Goal: Task Accomplishment & Management: Complete application form

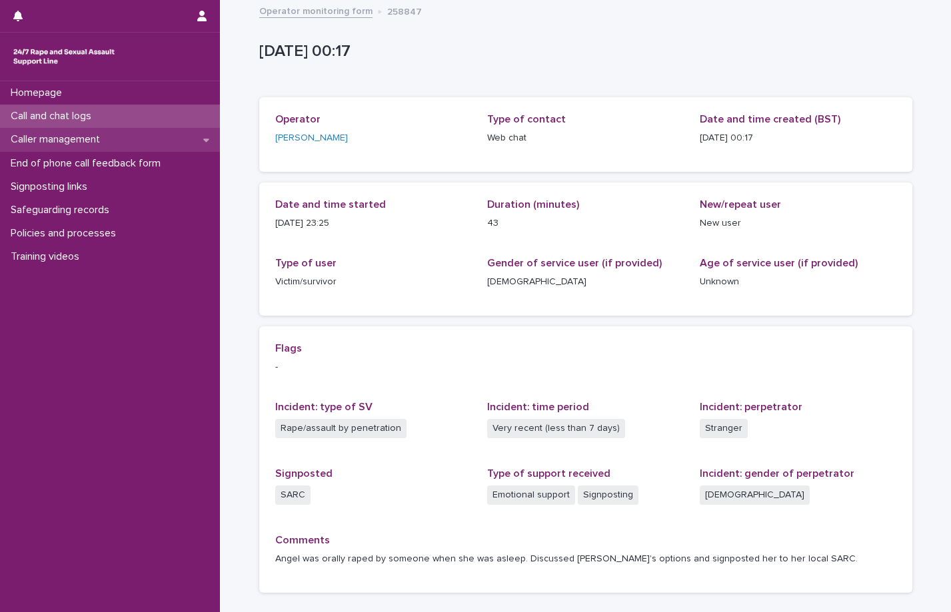
click at [95, 141] on p "Caller management" at bounding box center [57, 139] width 105 height 13
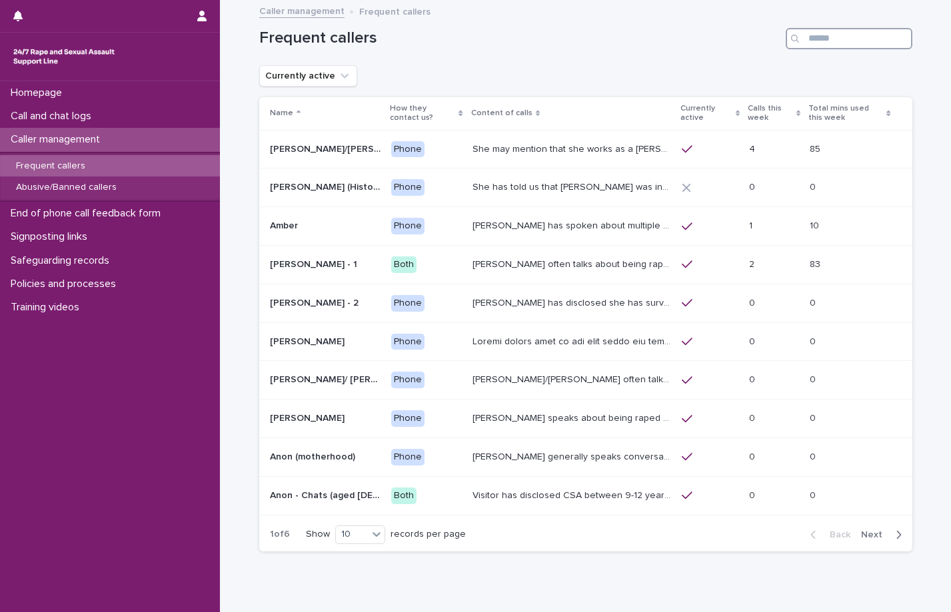
click at [856, 39] on input "Search" at bounding box center [849, 38] width 127 height 21
type input "**"
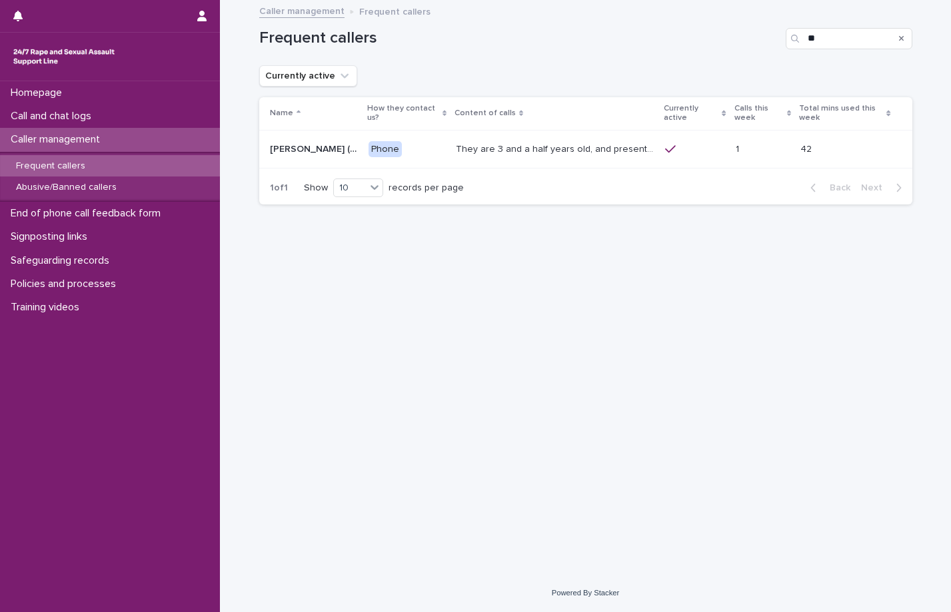
click at [570, 147] on div "They are 3 and a half years old, and presents as this age, talking about dogs, …" at bounding box center [555, 150] width 199 height 22
click at [850, 35] on input "**" at bounding box center [849, 38] width 127 height 21
type input "***"
click at [481, 150] on div at bounding box center [569, 150] width 184 height 22
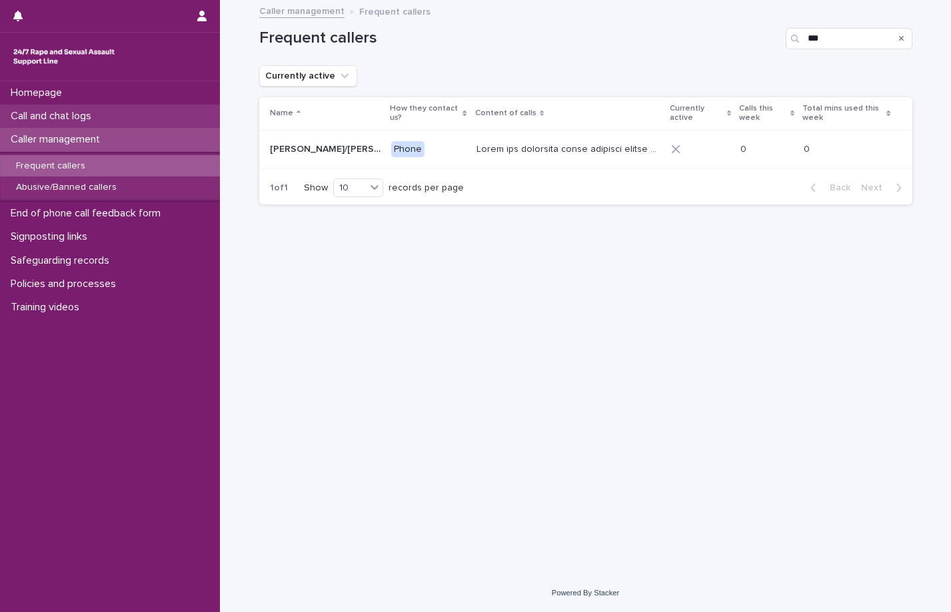
click at [45, 117] on p "Call and chat logs" at bounding box center [53, 116] width 97 height 13
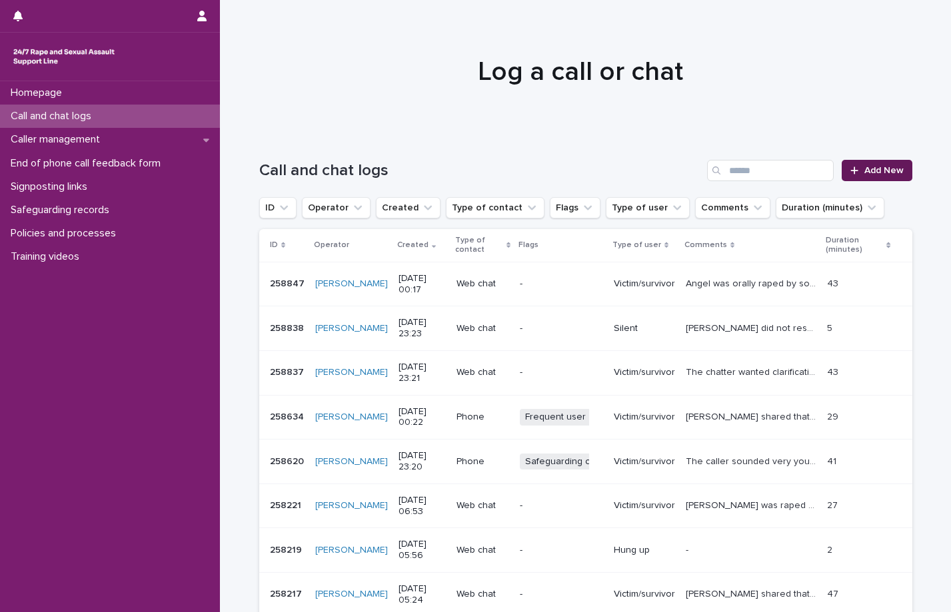
click at [864, 172] on span "Add New" at bounding box center [883, 170] width 39 height 9
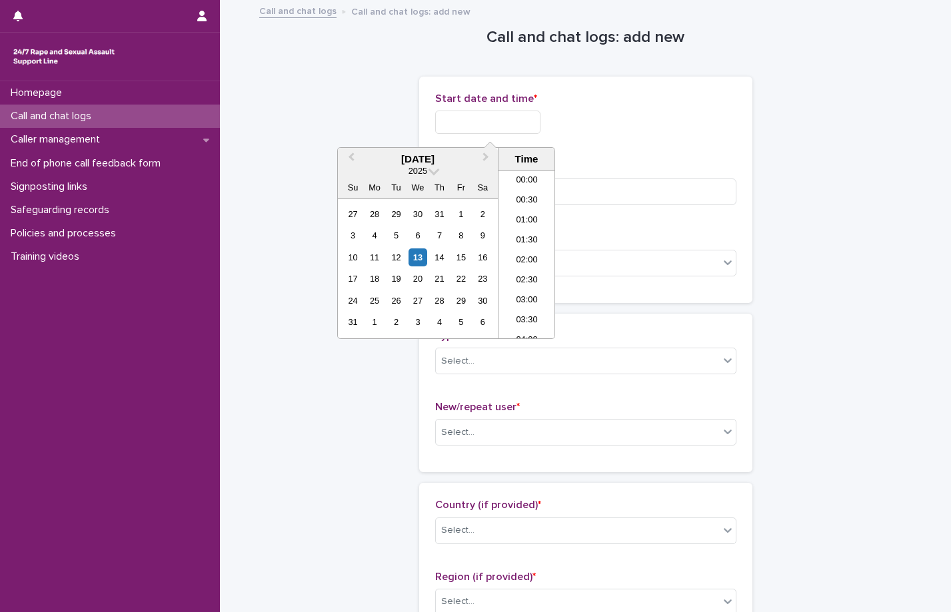
click at [495, 125] on input "text" at bounding box center [487, 122] width 105 height 23
type input "**********"
click at [581, 136] on div "**********" at bounding box center [585, 119] width 301 height 52
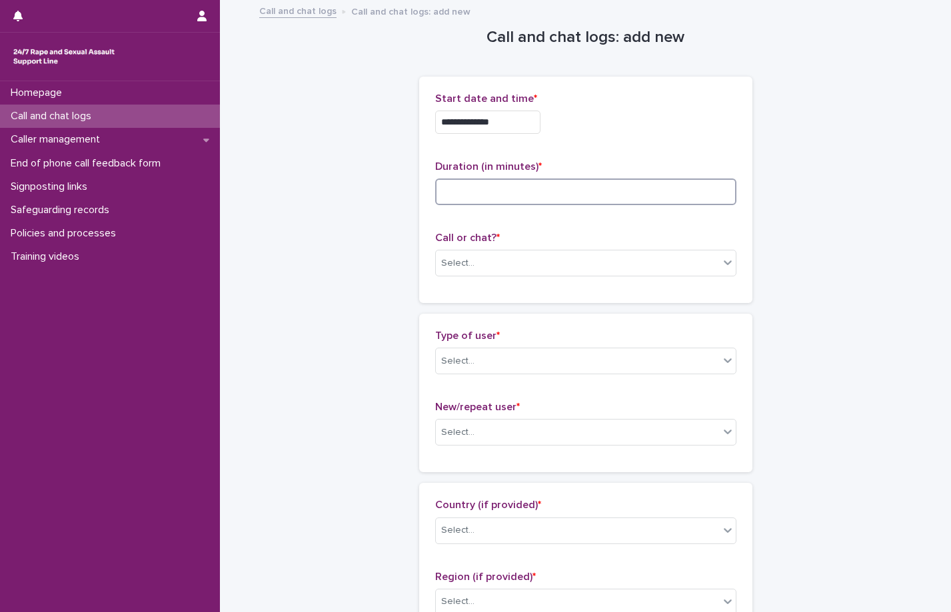
click at [499, 191] on input at bounding box center [585, 192] width 301 height 27
type input "*"
type input "**"
click at [473, 263] on div "Select..." at bounding box center [577, 264] width 283 height 22
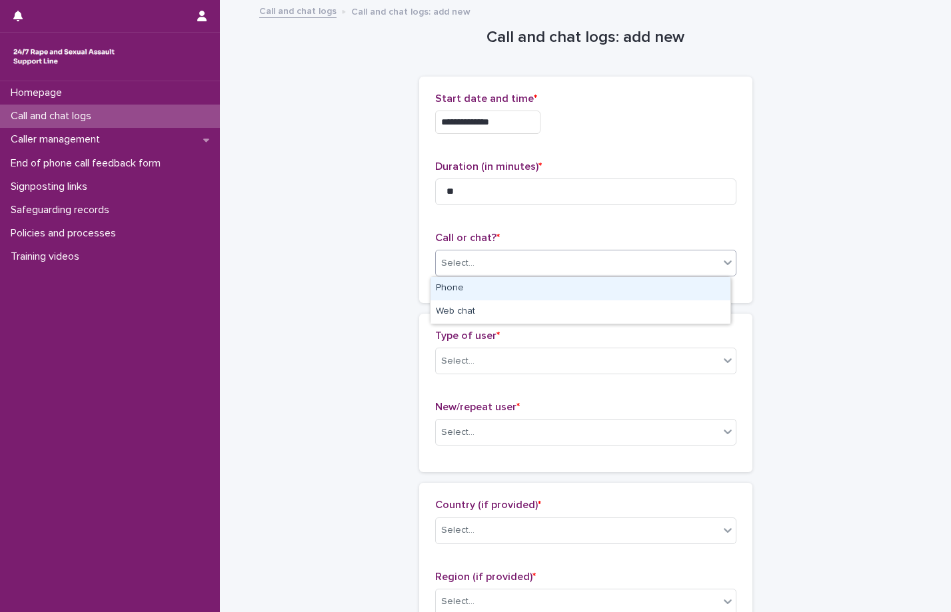
click at [469, 285] on div "Phone" at bounding box center [581, 288] width 300 height 23
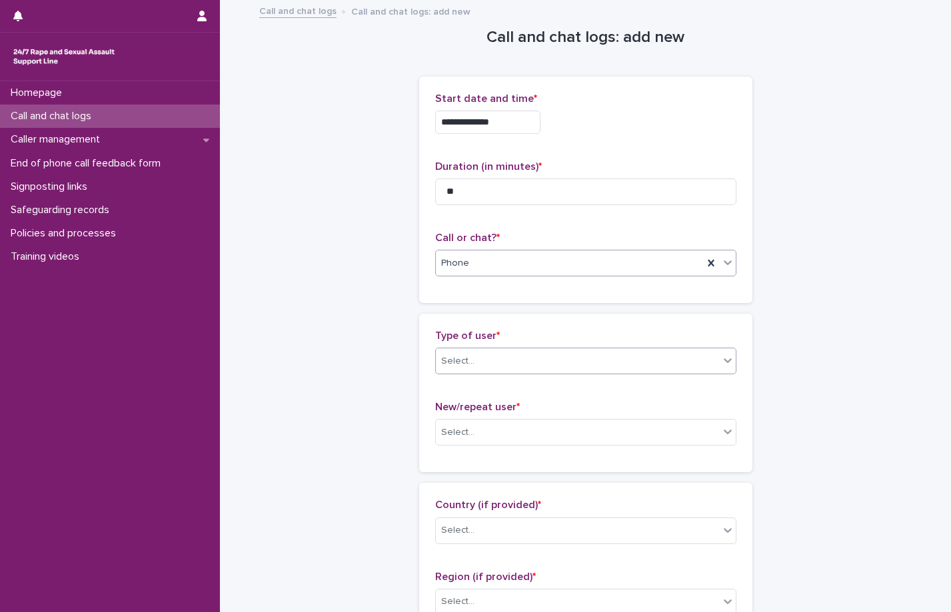
click at [479, 359] on div "Select..." at bounding box center [577, 362] width 283 height 22
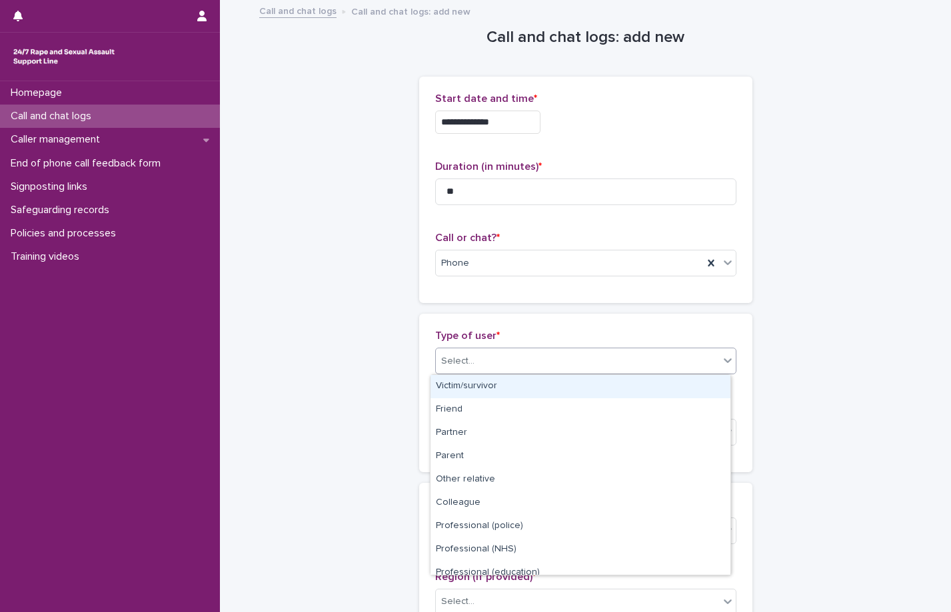
click at [463, 390] on div "Victim/survivor" at bounding box center [581, 386] width 300 height 23
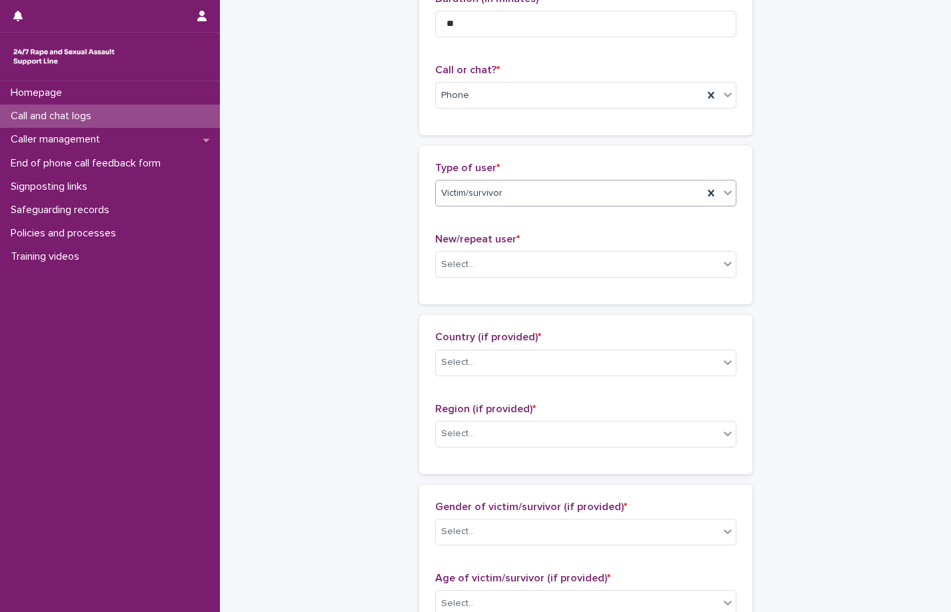
scroll to position [200, 0]
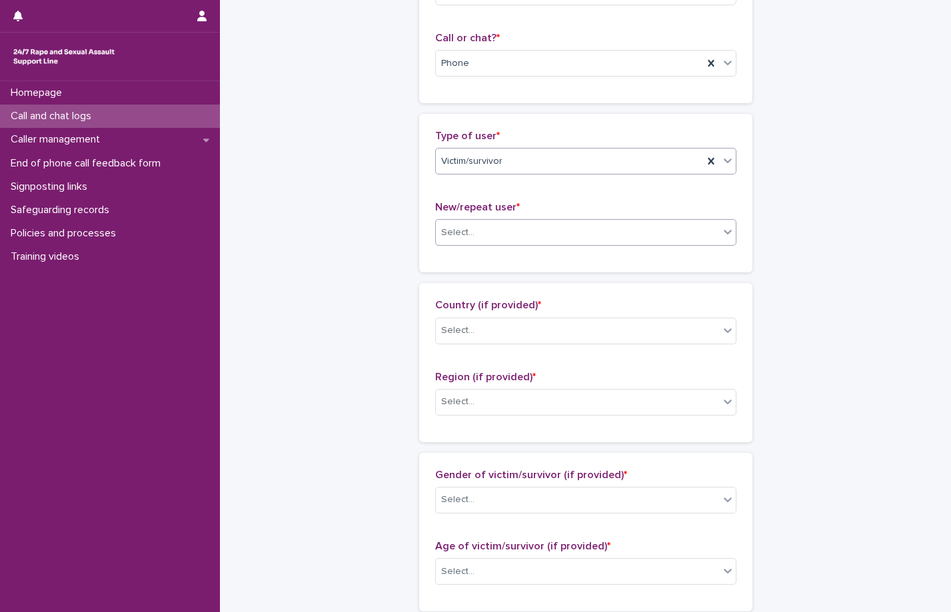
click at [461, 242] on div "Select..." at bounding box center [577, 233] width 283 height 22
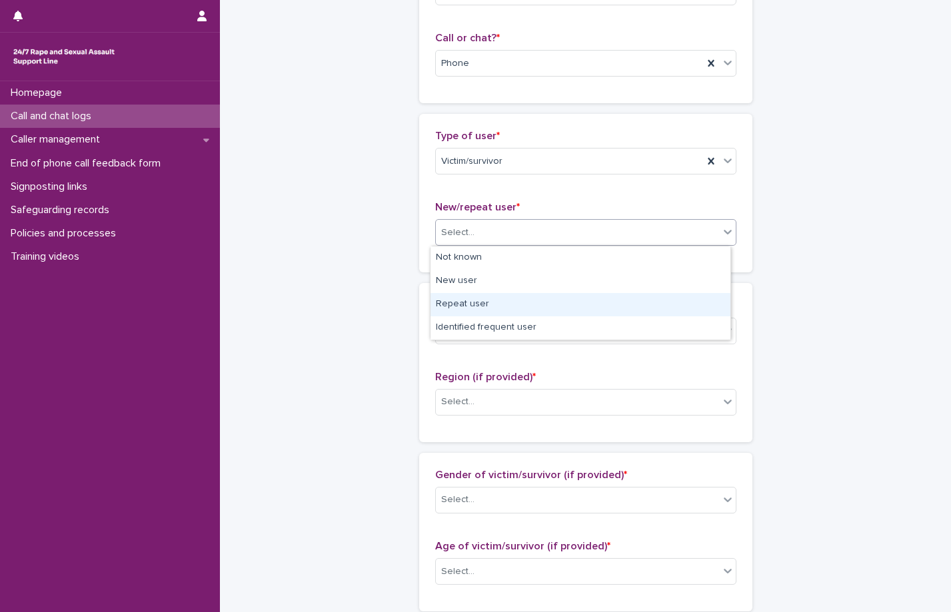
click at [497, 303] on div "Repeat user" at bounding box center [581, 304] width 300 height 23
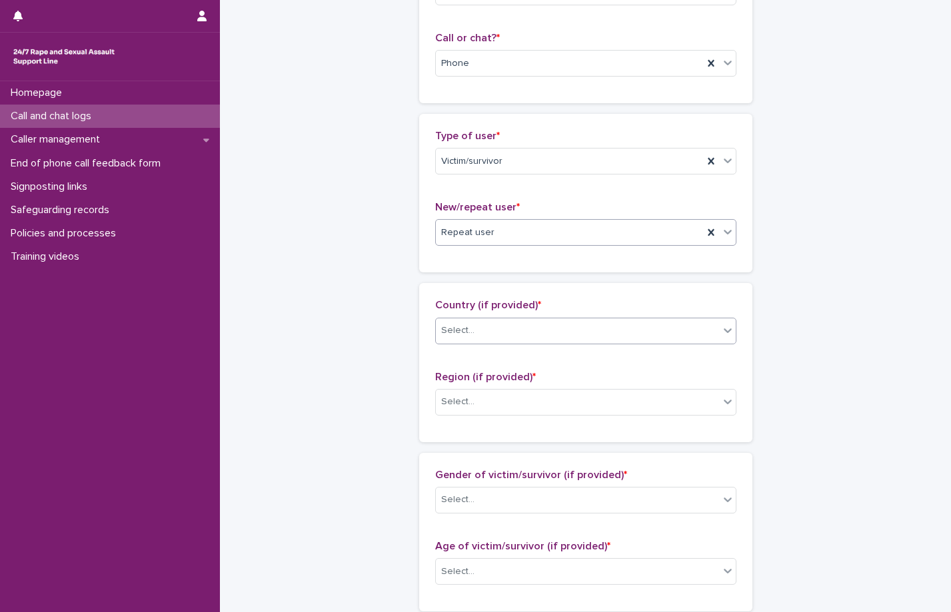
click at [505, 327] on div "Select..." at bounding box center [577, 331] width 283 height 22
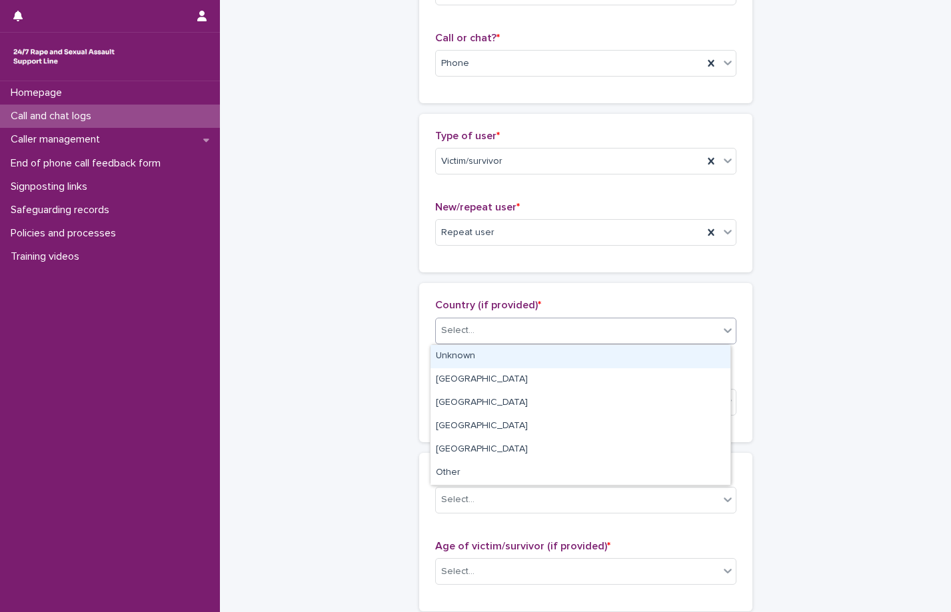
click at [469, 352] on div "Unknown" at bounding box center [581, 356] width 300 height 23
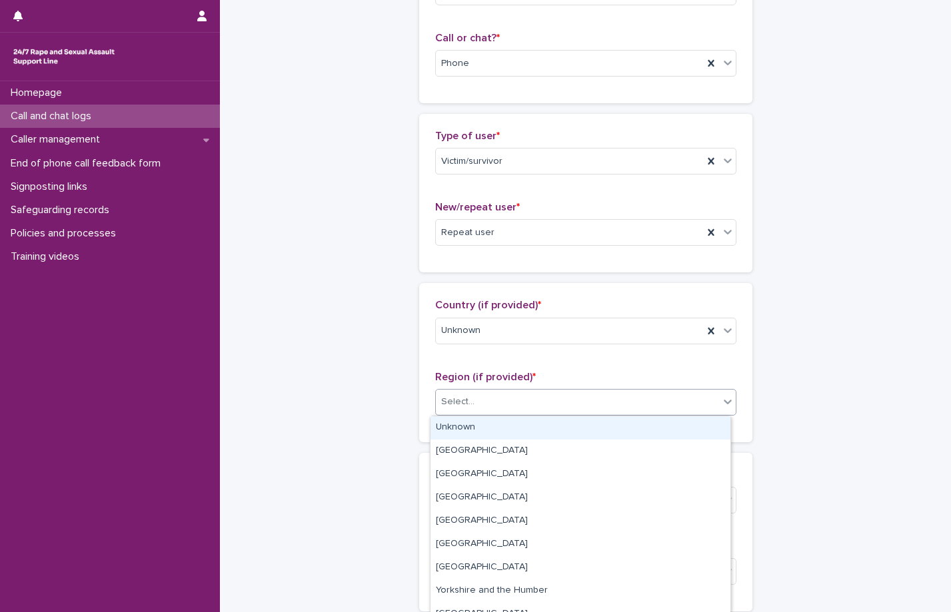
click at [475, 401] on div "Select..." at bounding box center [577, 402] width 283 height 22
click at [473, 419] on div "Unknown" at bounding box center [581, 428] width 300 height 23
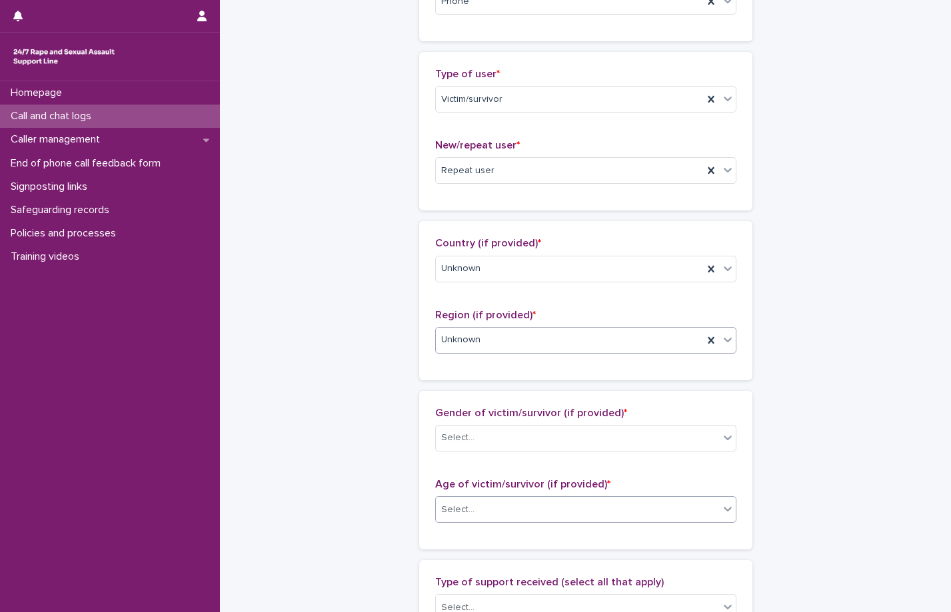
scroll to position [533, 0]
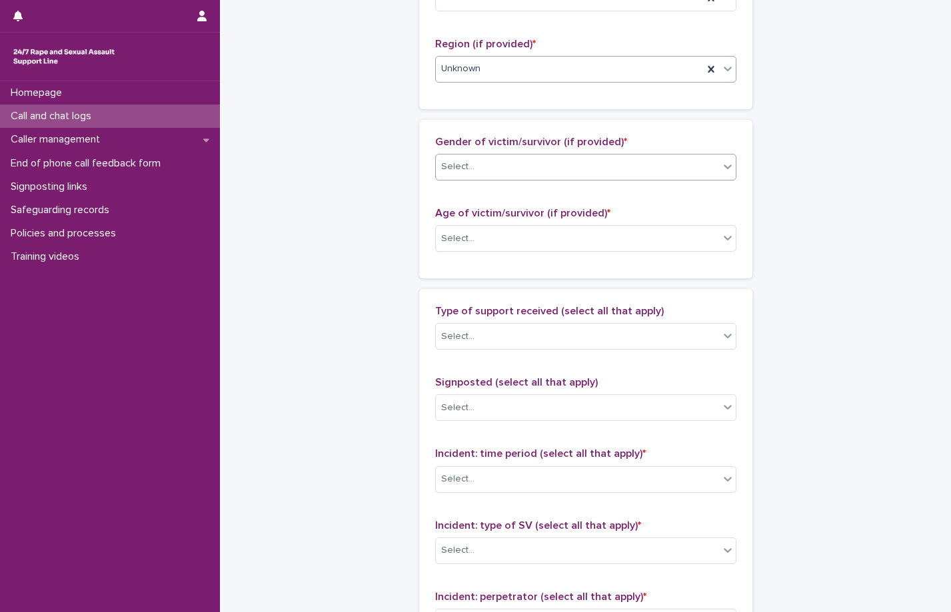
click at [497, 169] on div "Select..." at bounding box center [577, 167] width 283 height 22
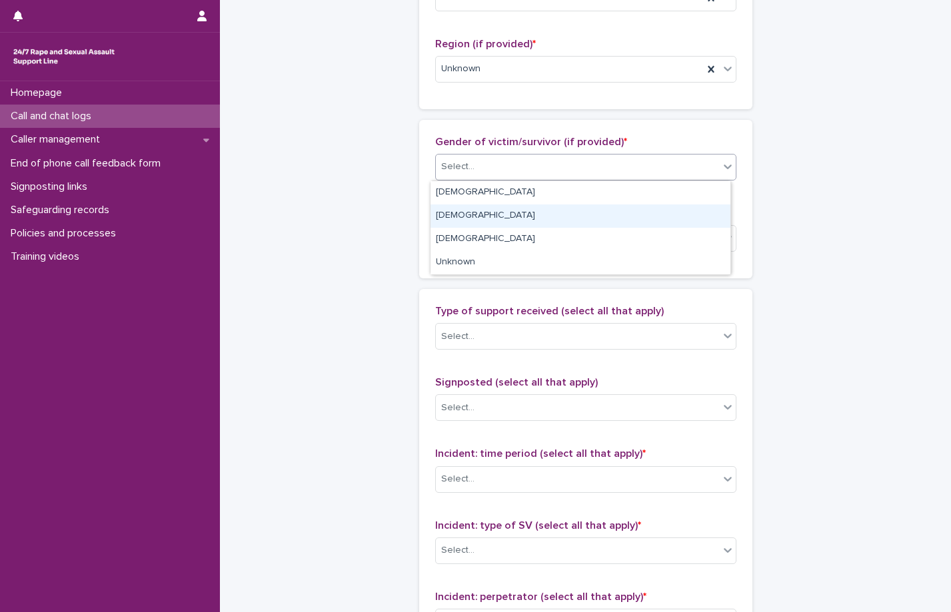
click at [443, 215] on div "Male" at bounding box center [581, 216] width 300 height 23
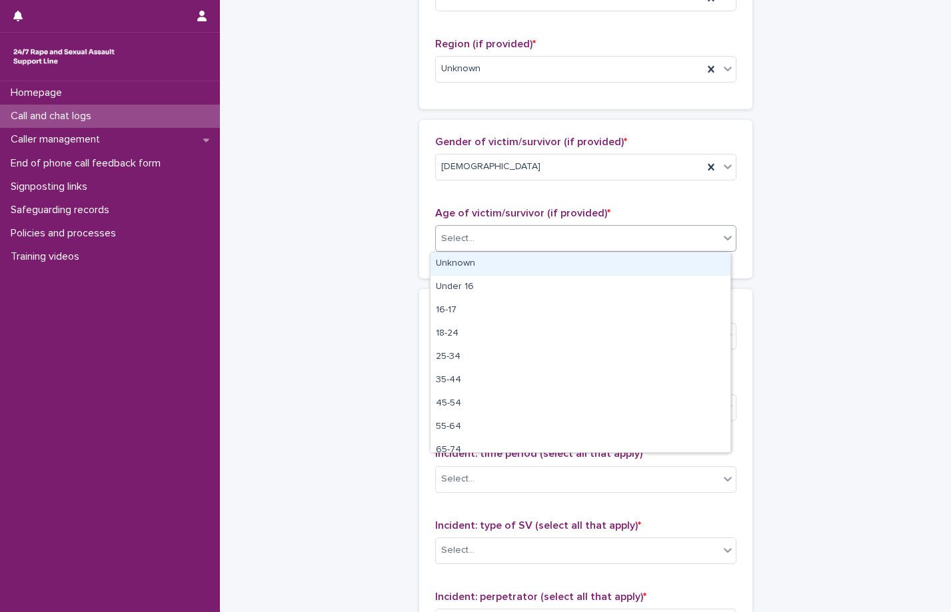
click at [468, 240] on div "Select..." at bounding box center [577, 239] width 283 height 22
click at [467, 256] on div "Unknown" at bounding box center [581, 264] width 300 height 23
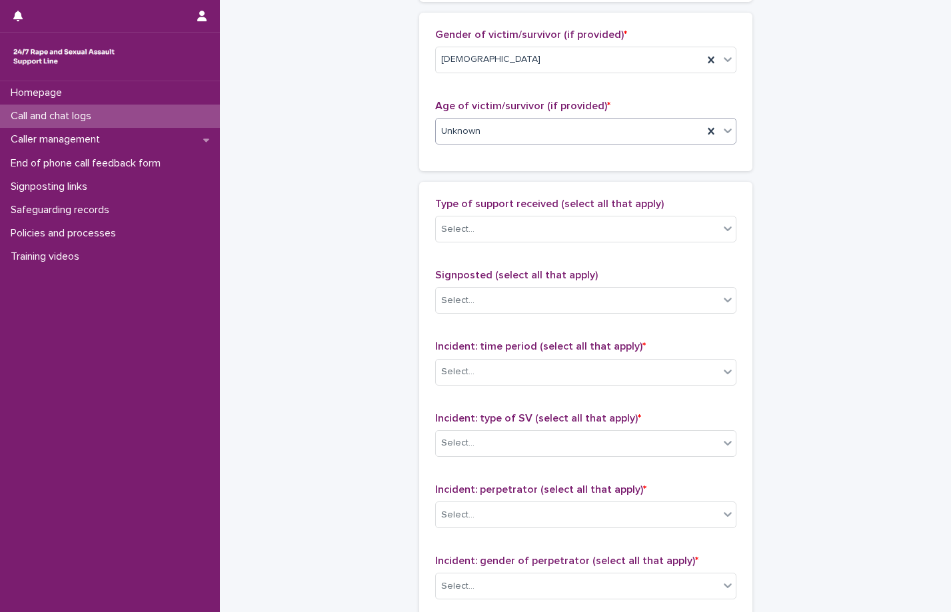
scroll to position [666, 0]
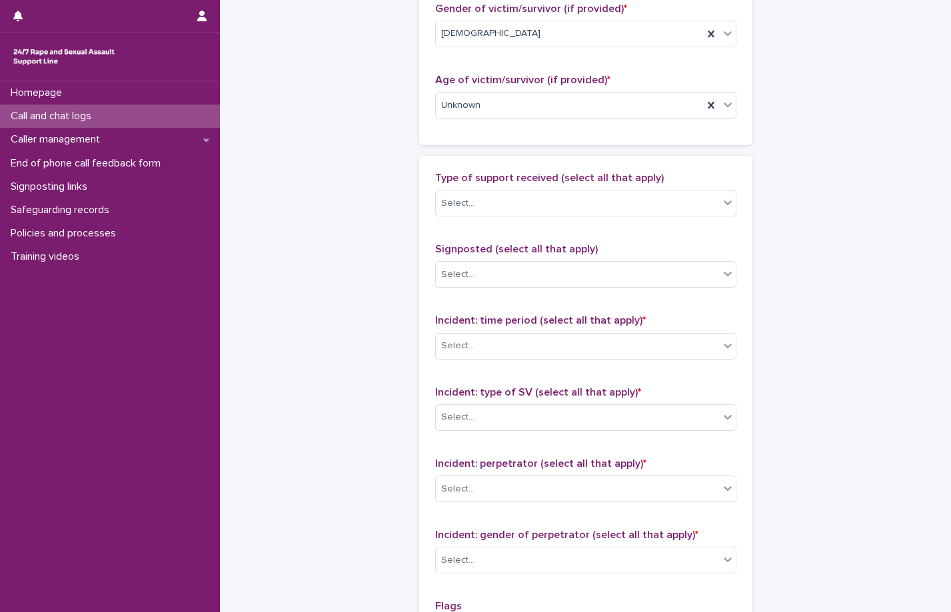
click at [484, 187] on div "Type of support received (select all that apply) Select..." at bounding box center [585, 199] width 301 height 55
click at [484, 207] on div "Select..." at bounding box center [577, 204] width 283 height 22
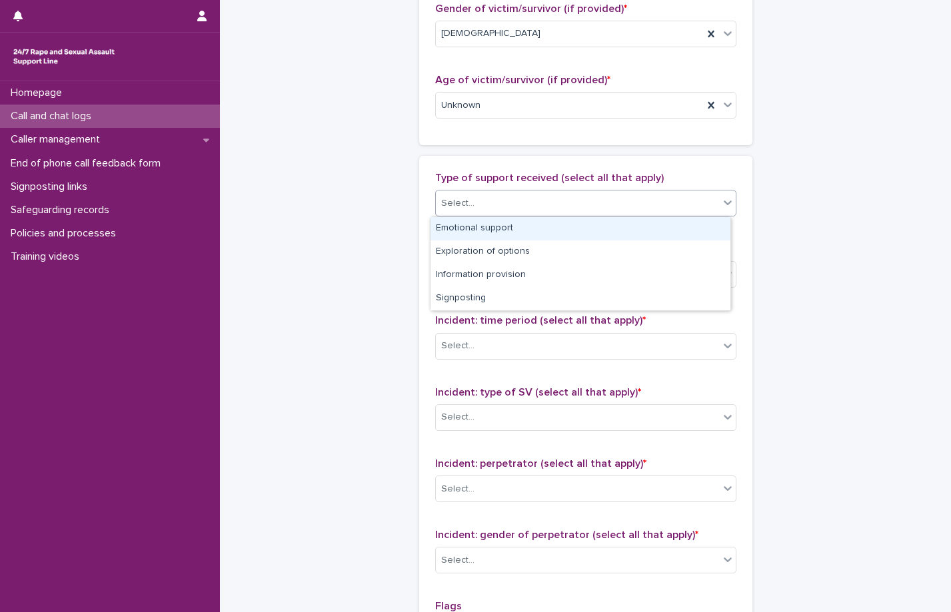
click at [473, 227] on div "Emotional support" at bounding box center [581, 228] width 300 height 23
click at [558, 207] on div "Emotional support" at bounding box center [569, 203] width 267 height 23
click at [492, 223] on div "Exploration of options" at bounding box center [581, 228] width 300 height 23
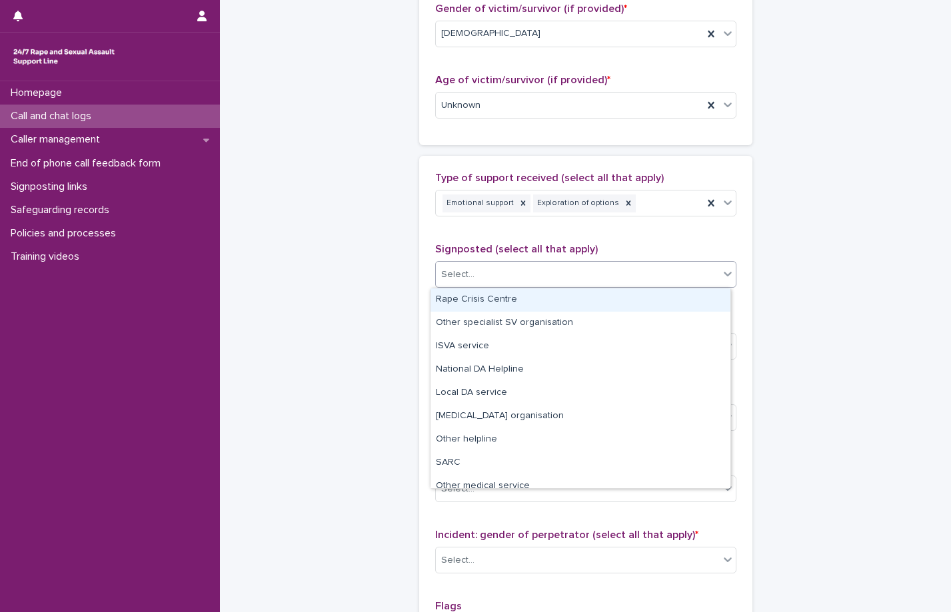
click at [498, 286] on div "Select..." at bounding box center [585, 274] width 301 height 27
click at [512, 266] on div "Select..." at bounding box center [577, 275] width 283 height 22
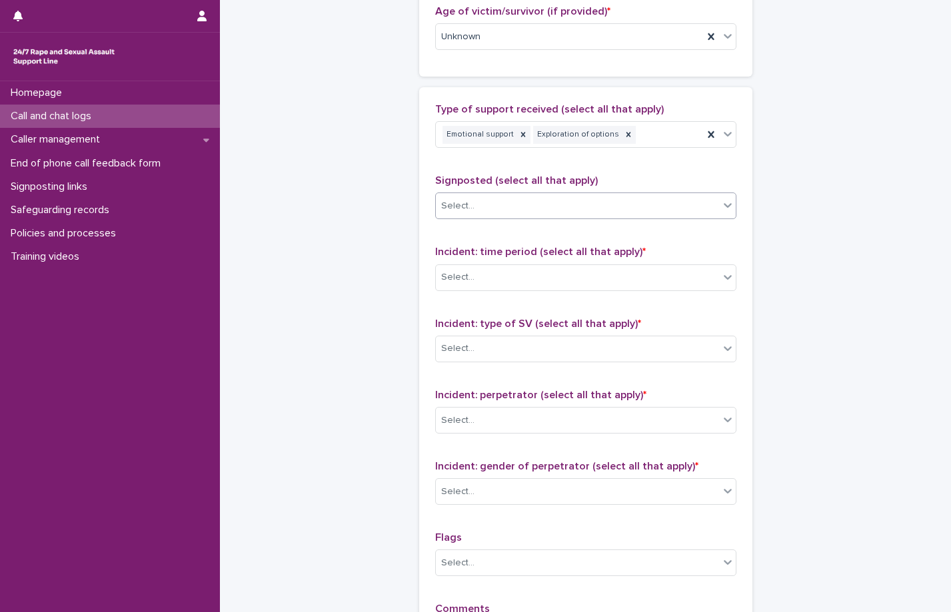
scroll to position [800, 0]
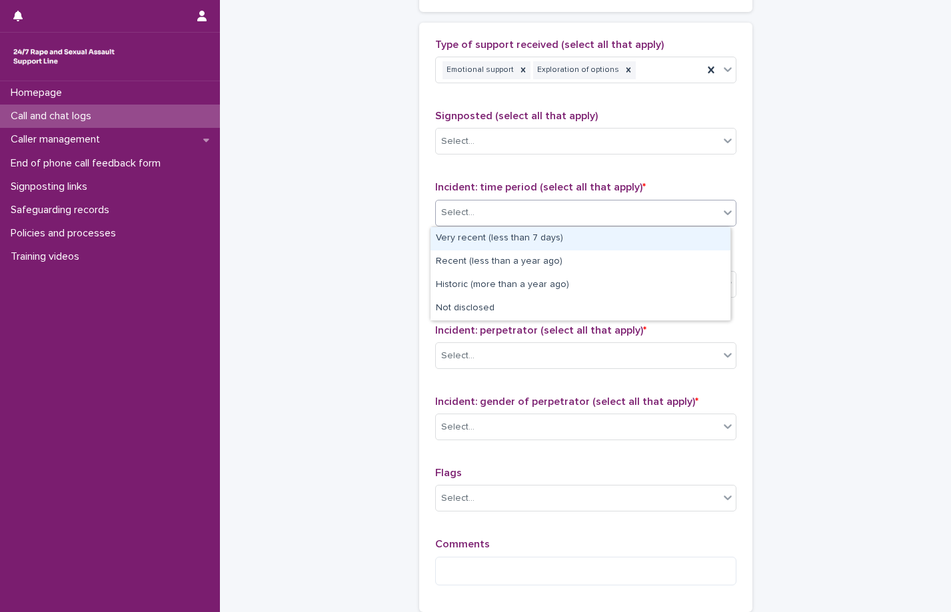
click at [487, 211] on div "Select..." at bounding box center [577, 213] width 283 height 22
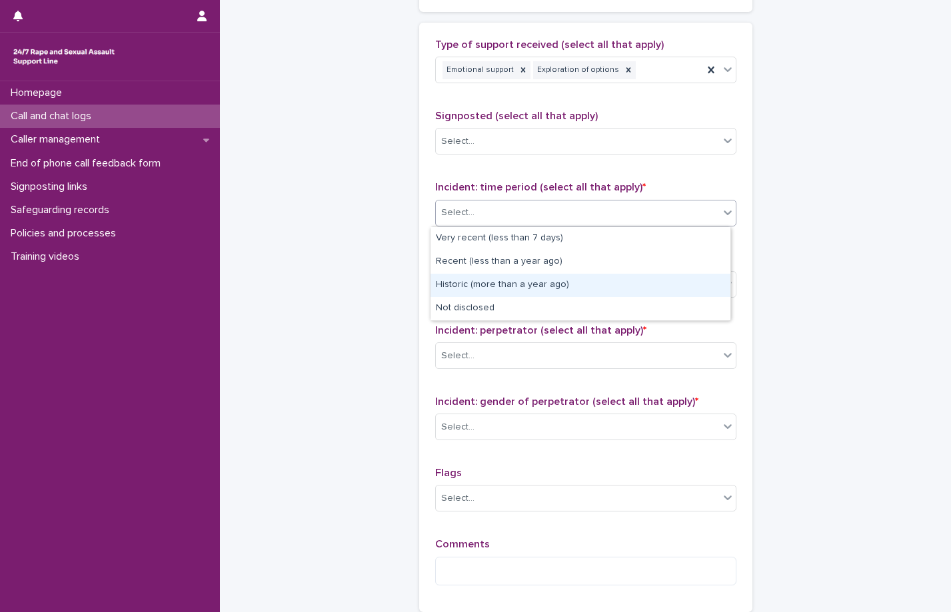
click at [508, 289] on div "Historic (more than a year ago)" at bounding box center [581, 285] width 300 height 23
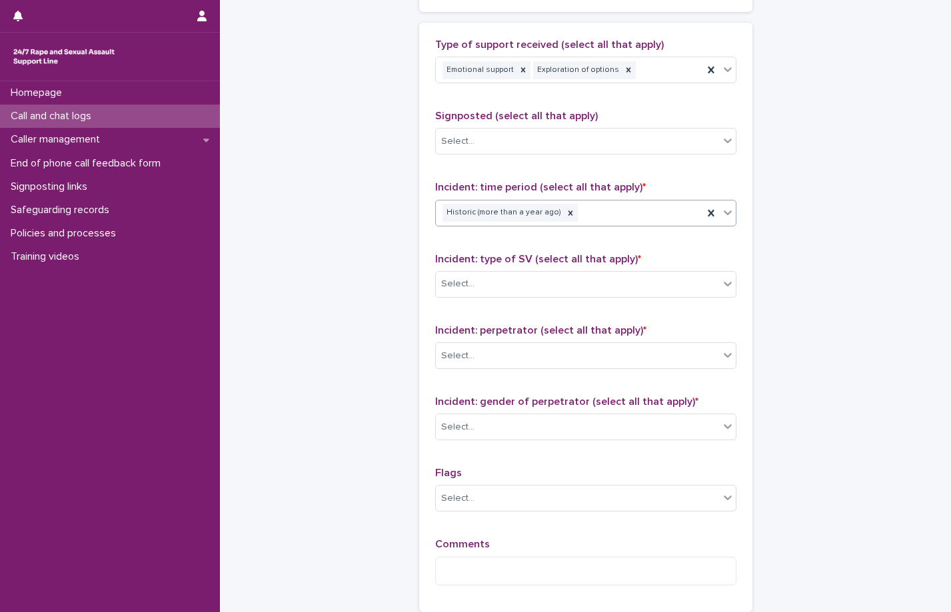
click at [598, 215] on div "Historic (more than a year ago)" at bounding box center [569, 212] width 267 height 23
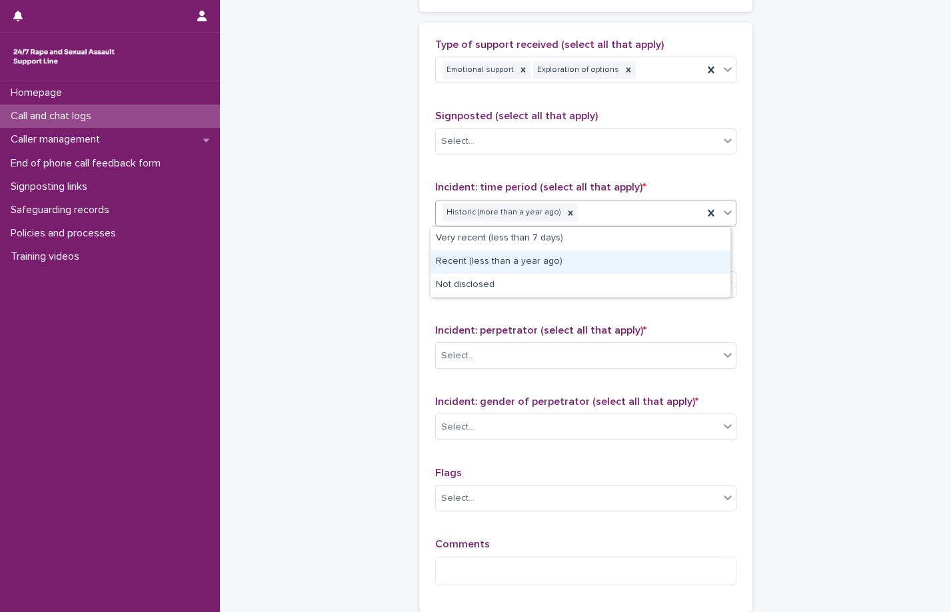
click at [527, 267] on div "Recent (less than a year ago)" at bounding box center [581, 262] width 300 height 23
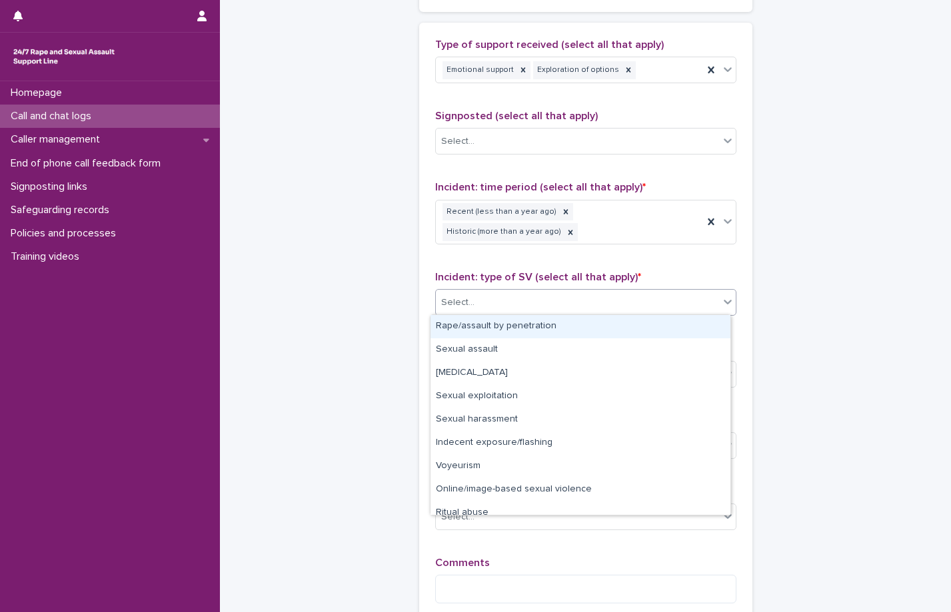
click at [544, 299] on div "Select..." at bounding box center [577, 303] width 283 height 22
click at [534, 331] on div "Rape/assault by penetration" at bounding box center [581, 326] width 300 height 23
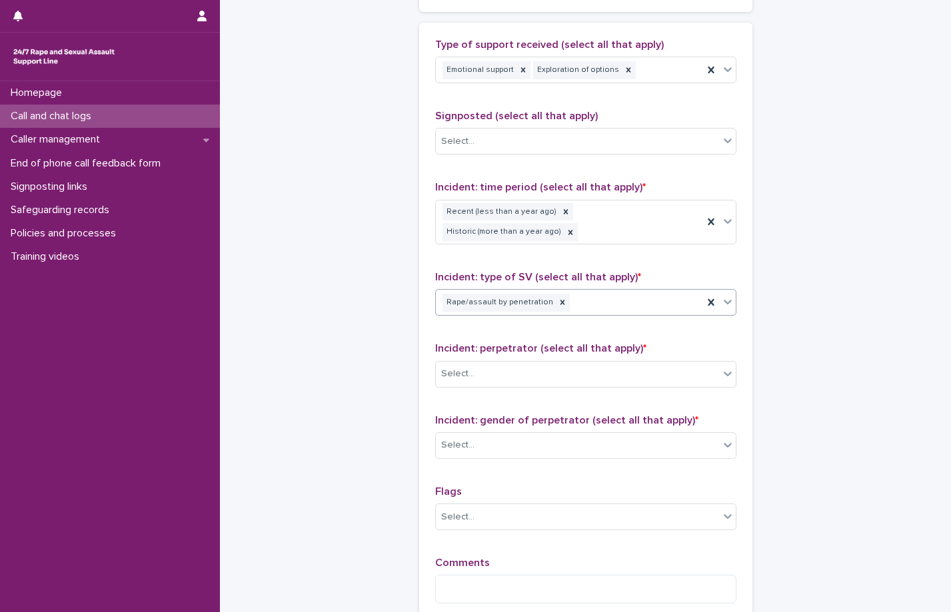
click at [575, 303] on div "Rape/assault by penetration" at bounding box center [569, 302] width 267 height 23
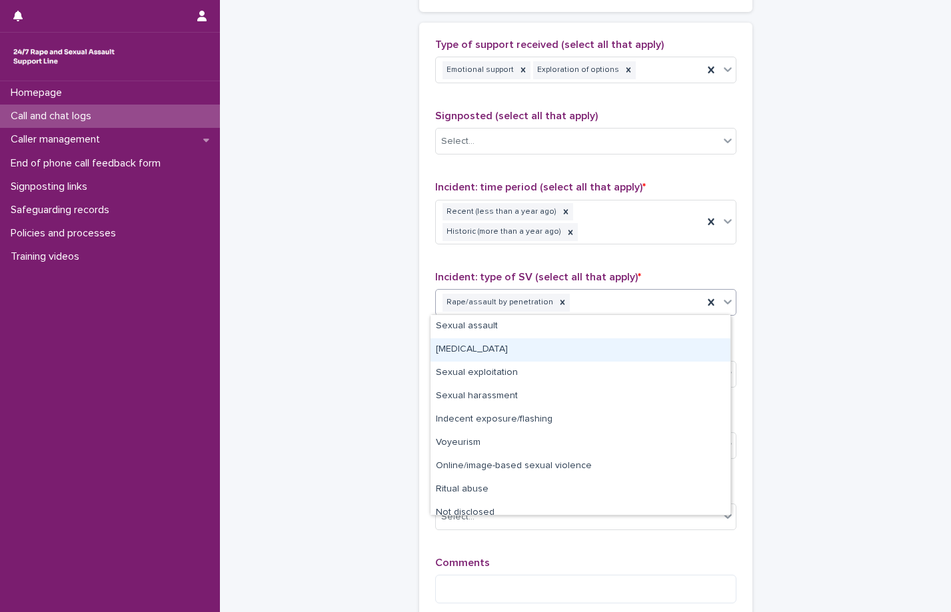
click at [498, 353] on div "Child sexual abuse" at bounding box center [581, 350] width 300 height 23
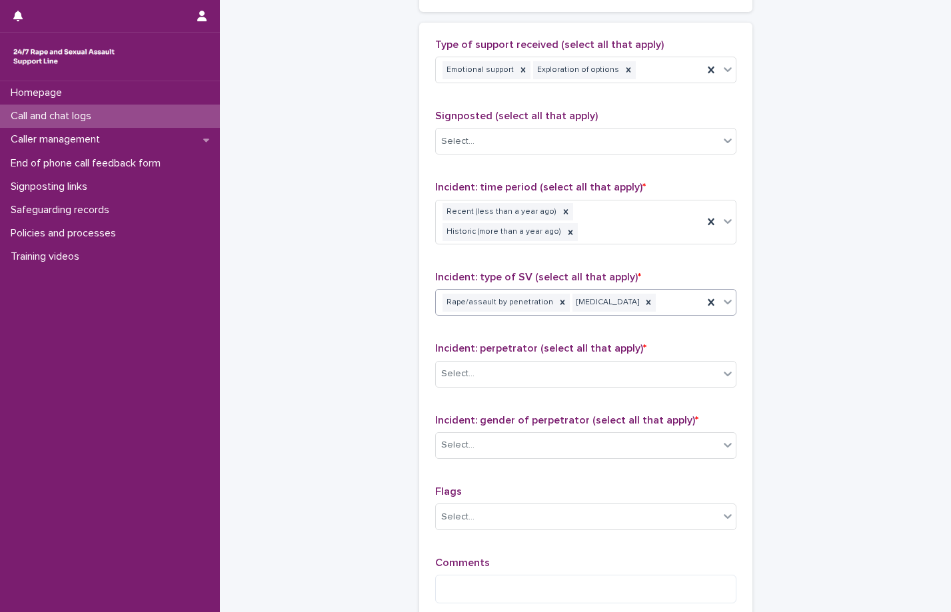
click at [674, 308] on div "Rape/assault by penetration Child sexual abuse" at bounding box center [569, 302] width 267 height 23
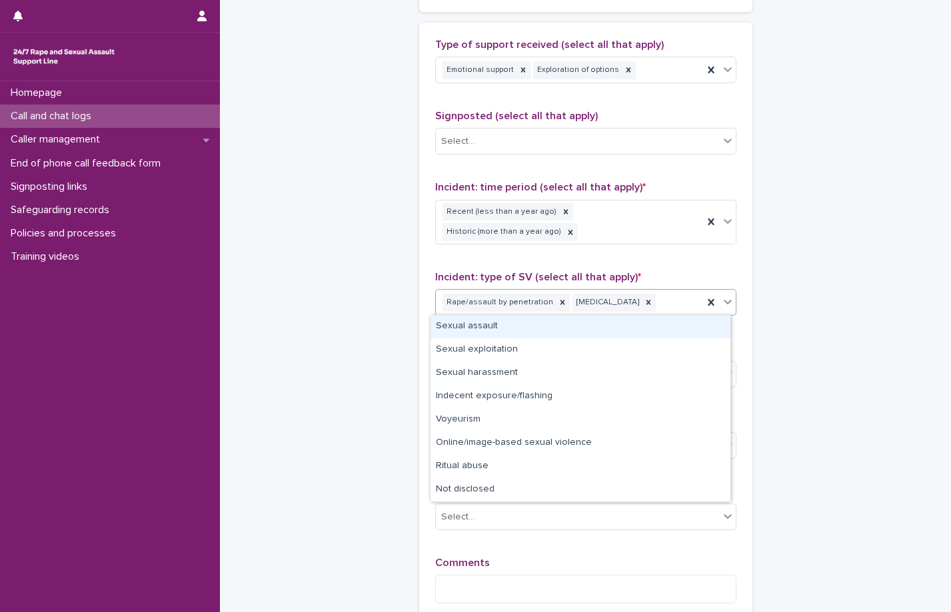
click at [520, 327] on div "Sexual assault" at bounding box center [581, 326] width 300 height 23
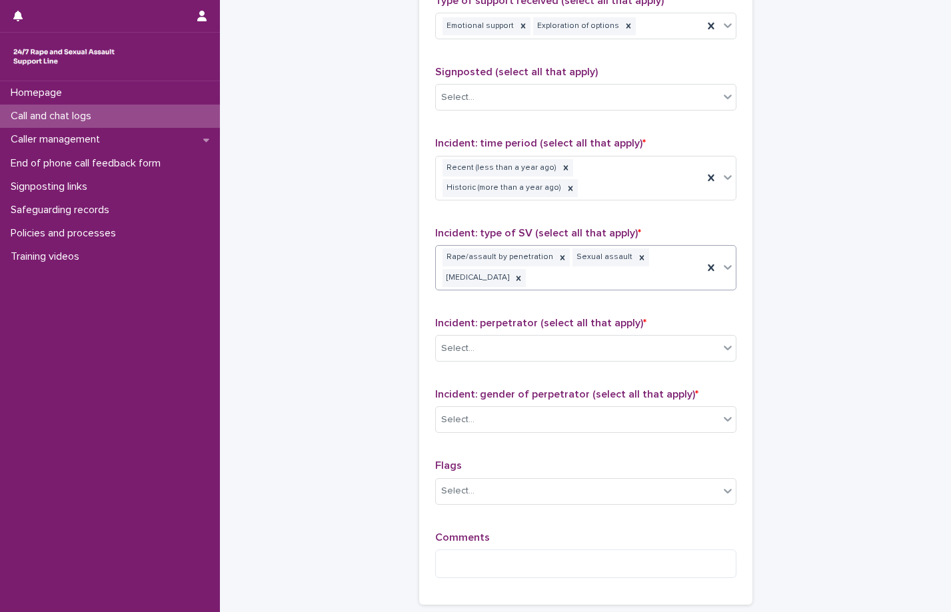
scroll to position [866, 0]
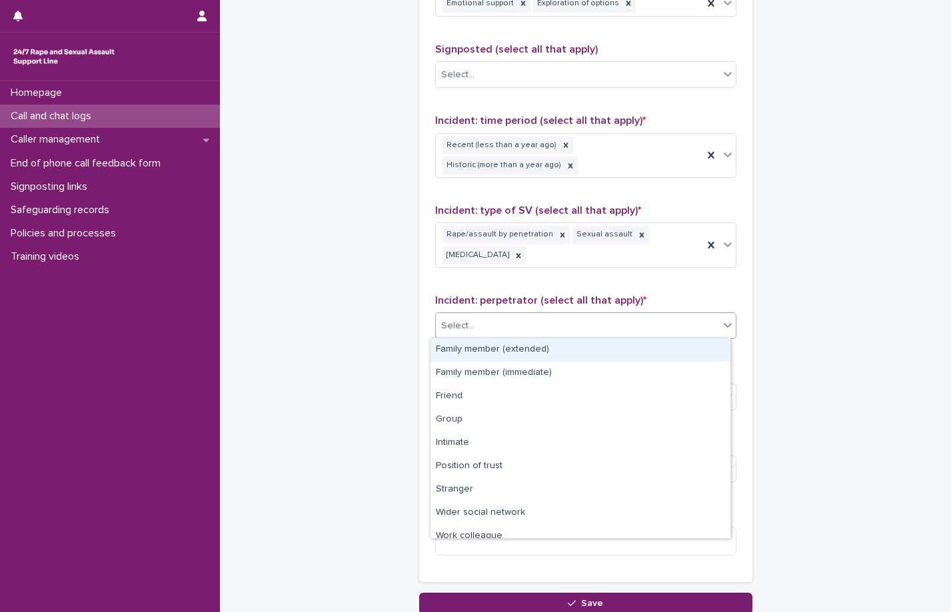
click at [521, 330] on div "Select..." at bounding box center [577, 326] width 283 height 22
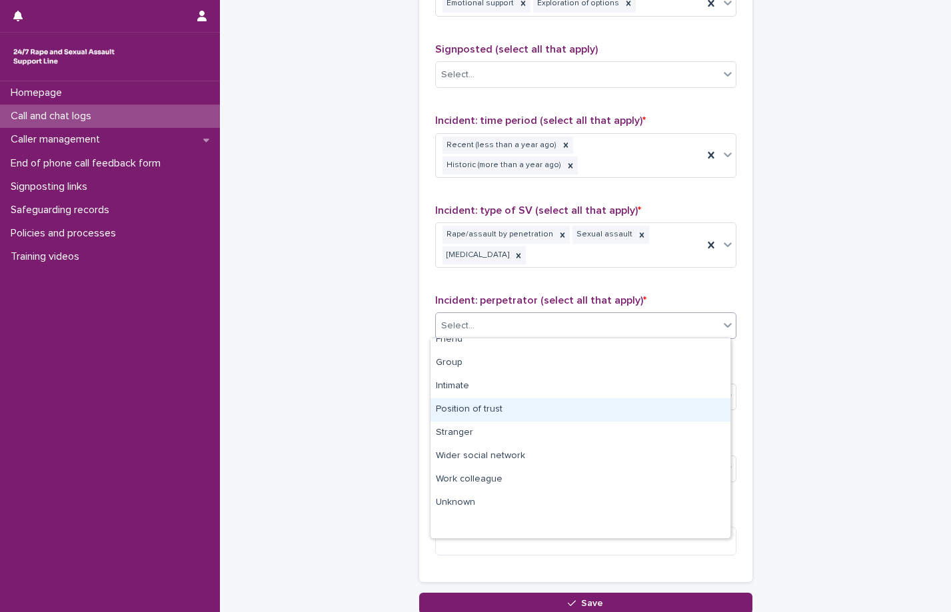
scroll to position [0, 0]
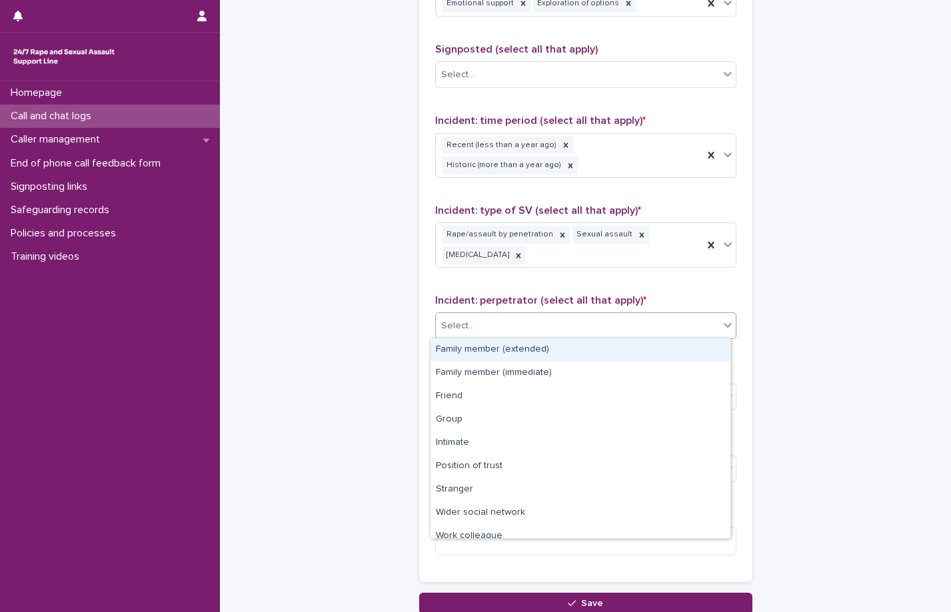
click at [501, 353] on div "Family member (extended)" at bounding box center [581, 350] width 300 height 23
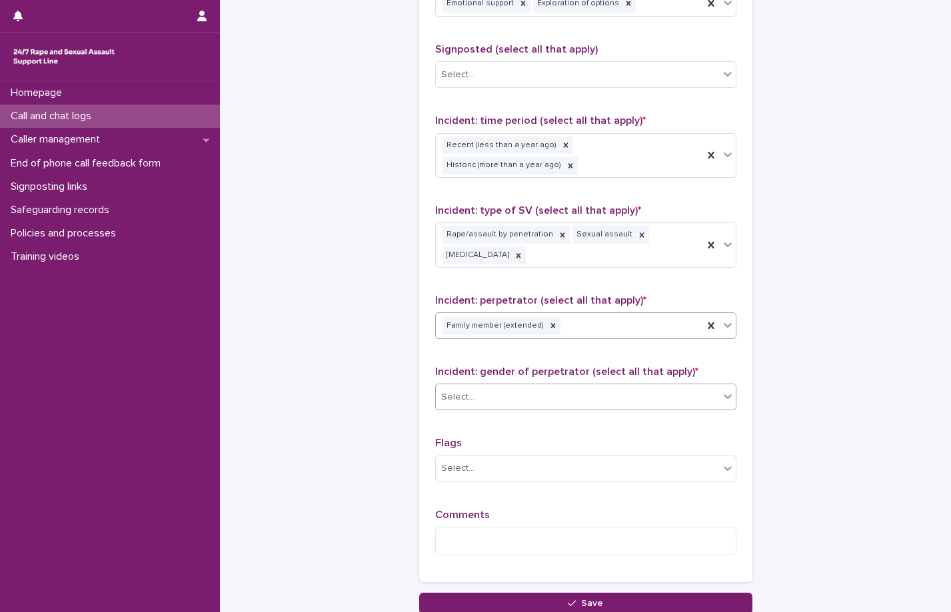
click at [495, 402] on div "Select..." at bounding box center [577, 398] width 283 height 22
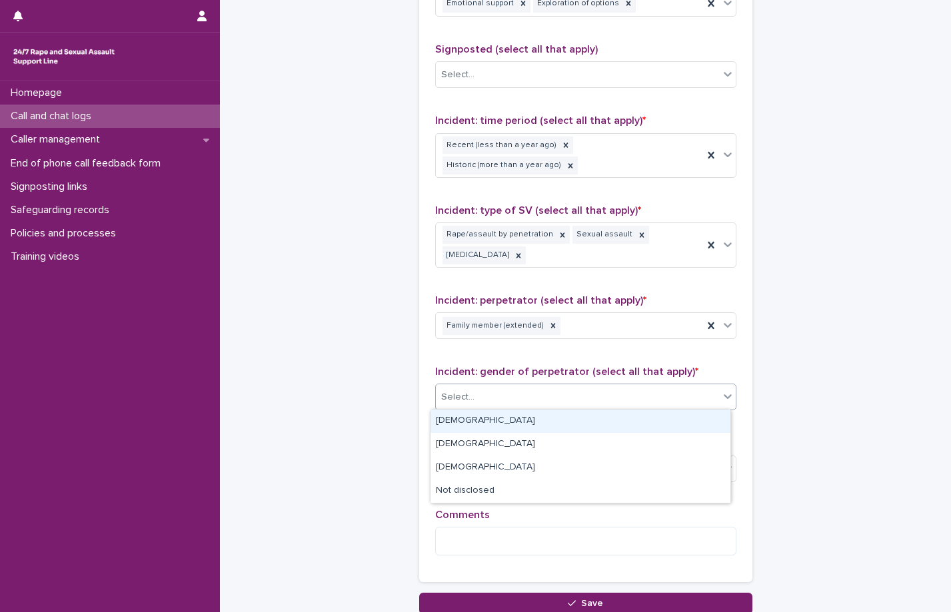
click at [457, 416] on div "Male" at bounding box center [581, 421] width 300 height 23
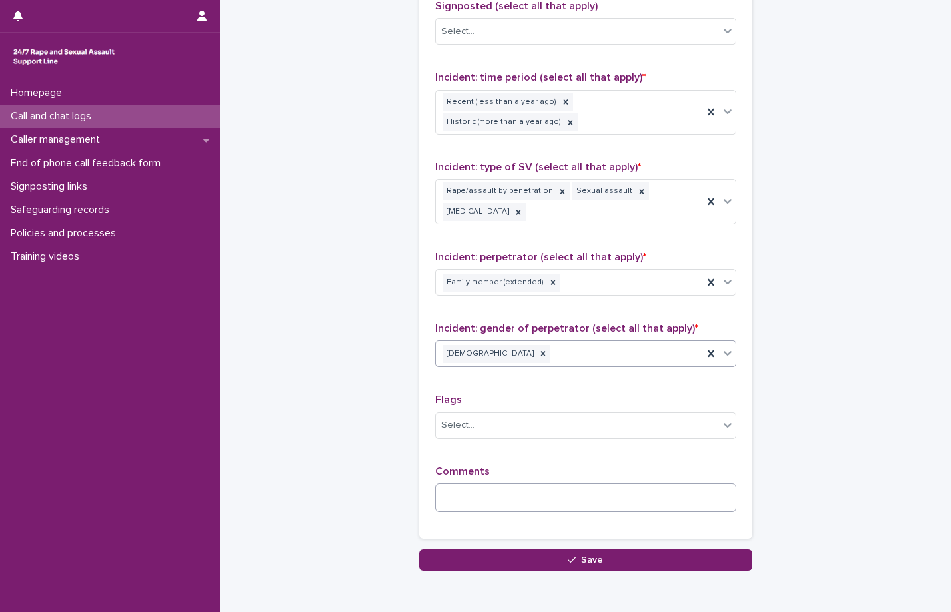
scroll to position [933, 0]
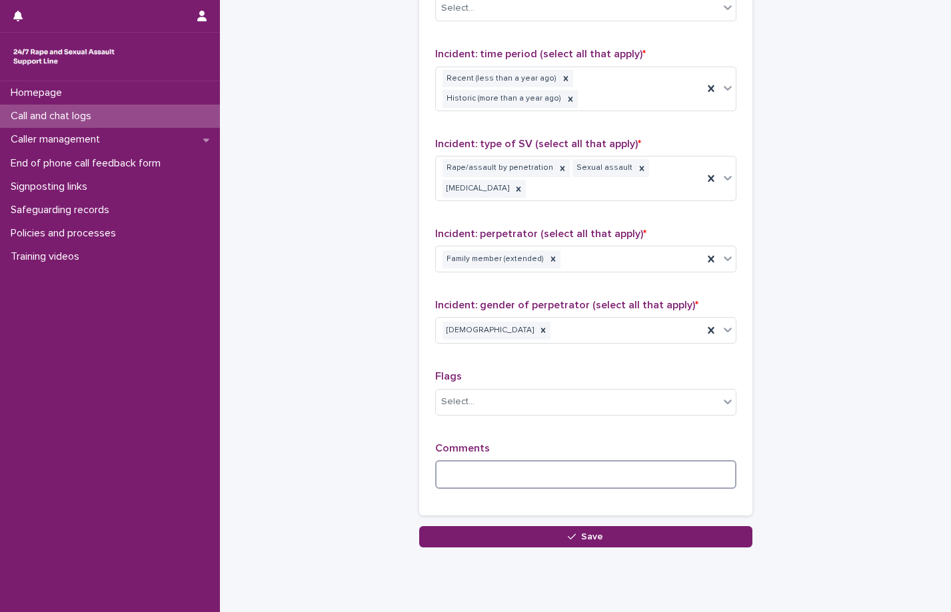
click at [490, 472] on textarea at bounding box center [585, 475] width 301 height 29
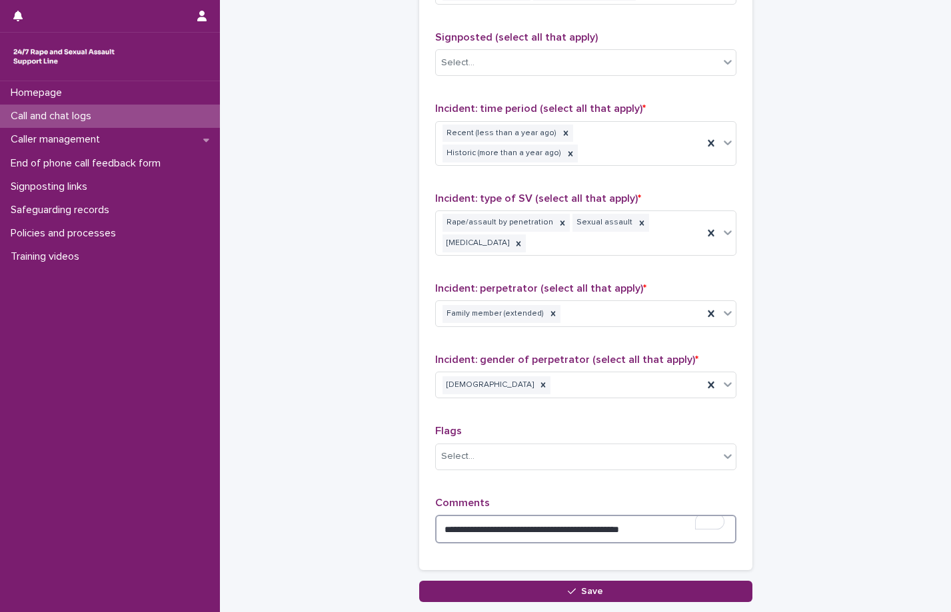
scroll to position [972, 0]
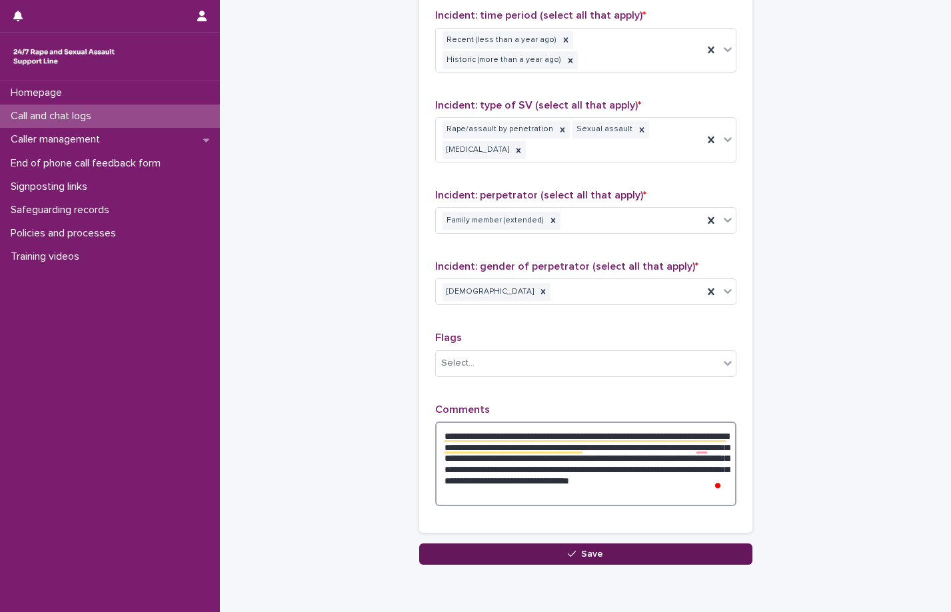
type textarea "**********"
click at [537, 563] on button "Save" at bounding box center [585, 554] width 333 height 21
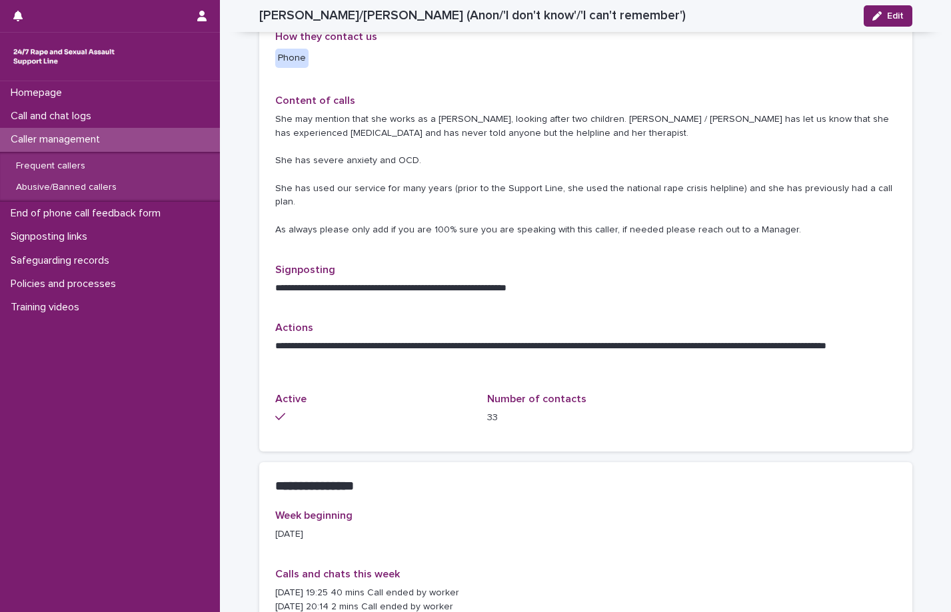
scroll to position [267, 0]
